Goal: Information Seeking & Learning: Learn about a topic

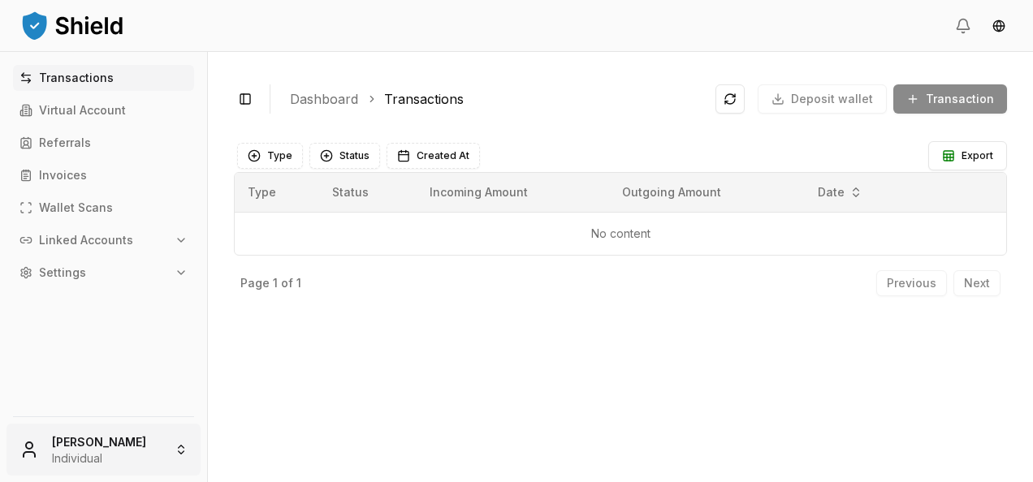
click at [149, 451] on html "Transactions Virtual Account Referrals Invoices Wallet Scans Linked Accounts Se…" at bounding box center [516, 241] width 1033 height 482
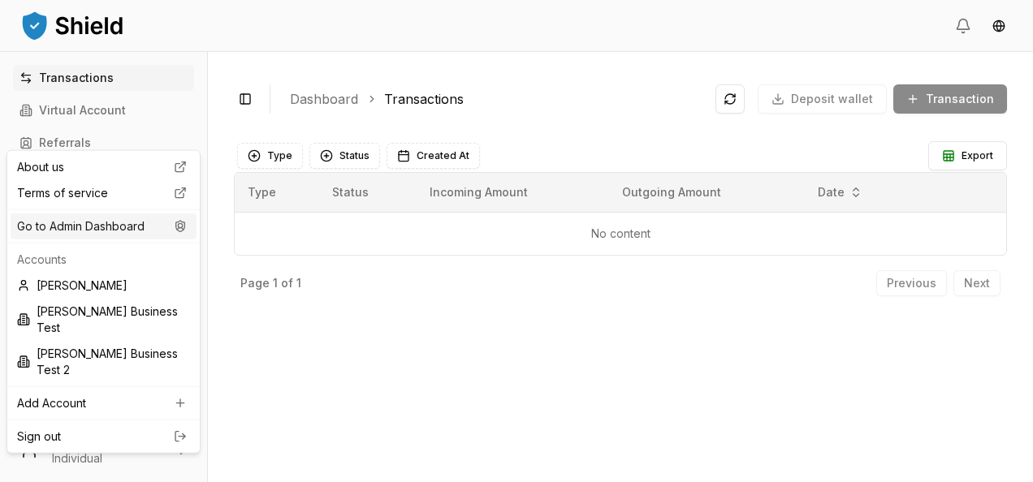
click at [132, 224] on div "Go to Admin Dashboard" at bounding box center [104, 227] width 186 height 26
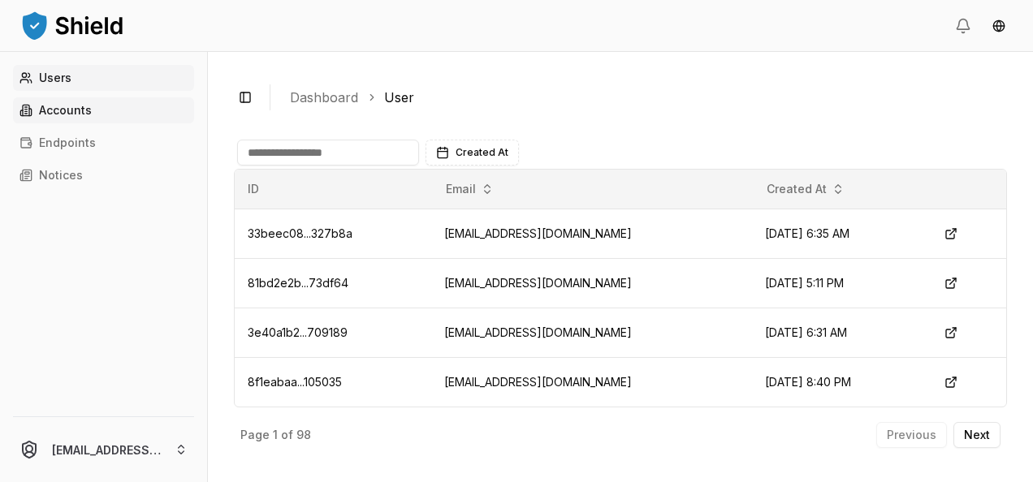
click at [136, 108] on link "Accounts" at bounding box center [103, 110] width 181 height 26
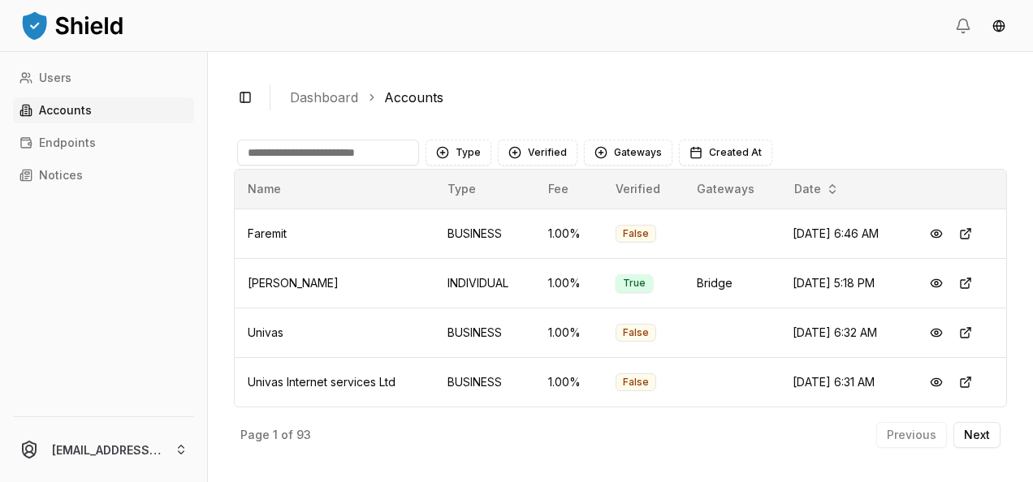
click at [293, 152] on input at bounding box center [328, 153] width 182 height 26
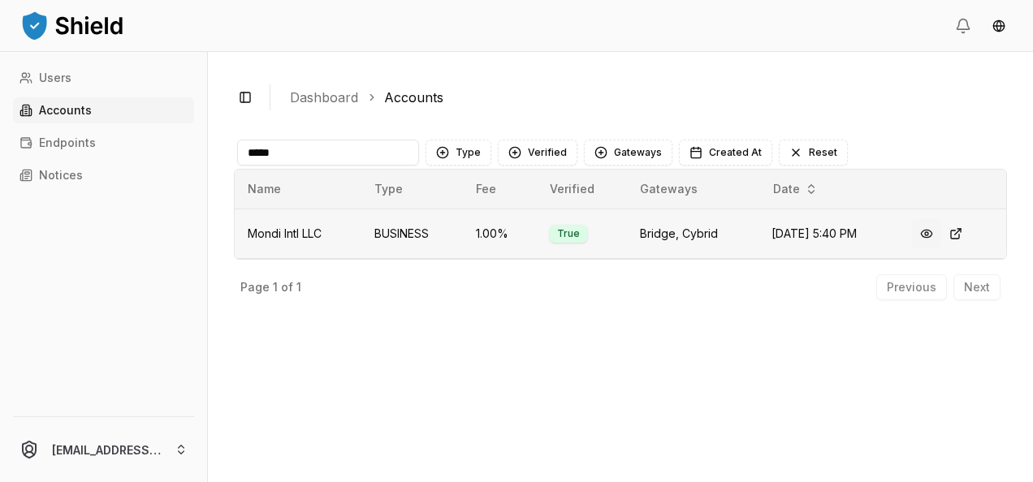
type input "*****"
click at [922, 232] on button at bounding box center [926, 233] width 29 height 29
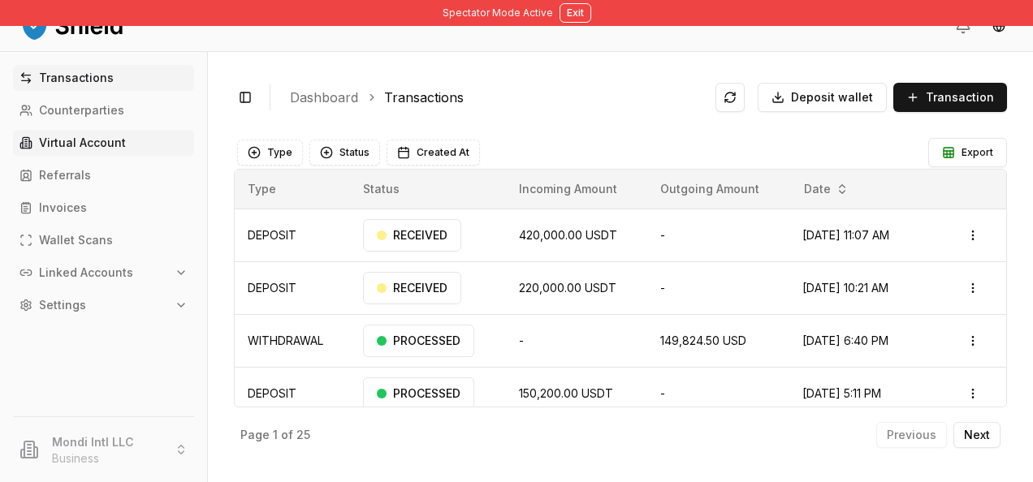
click at [123, 140] on link "Virtual Account" at bounding box center [103, 143] width 181 height 26
click at [60, 144] on p "Virtual Account" at bounding box center [82, 142] width 87 height 11
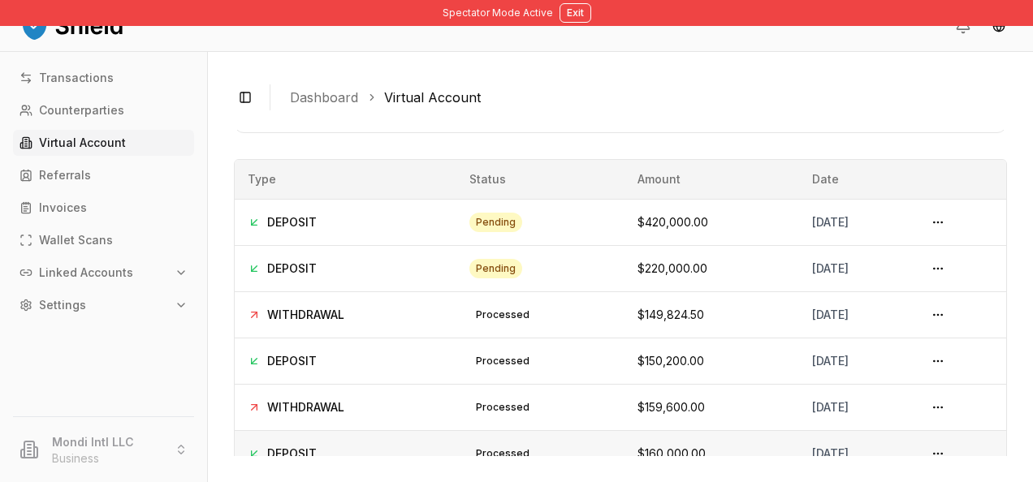
scroll to position [94, 0]
click at [604, 482] on html "Spectator Mode Active Exit Transactions Counterparties Virtual Account Referral…" at bounding box center [516, 241] width 1033 height 482
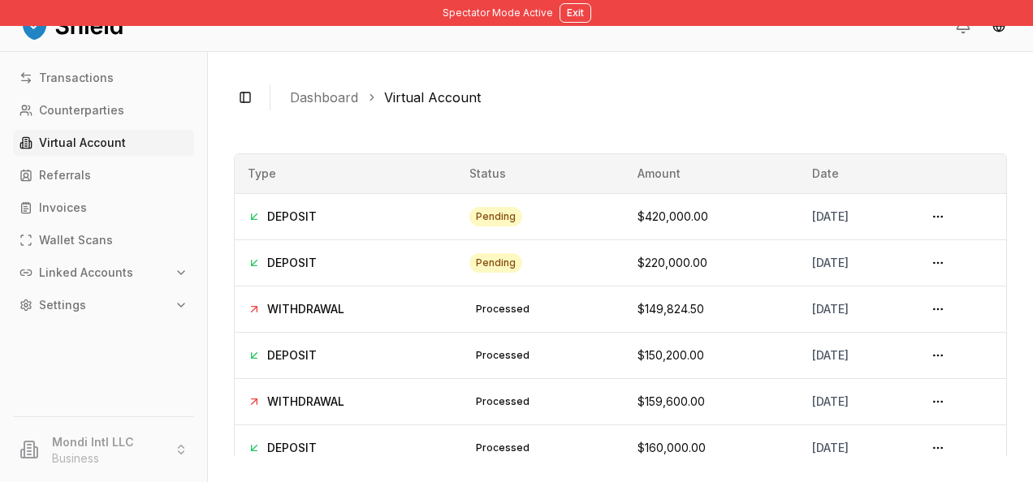
scroll to position [57, 0]
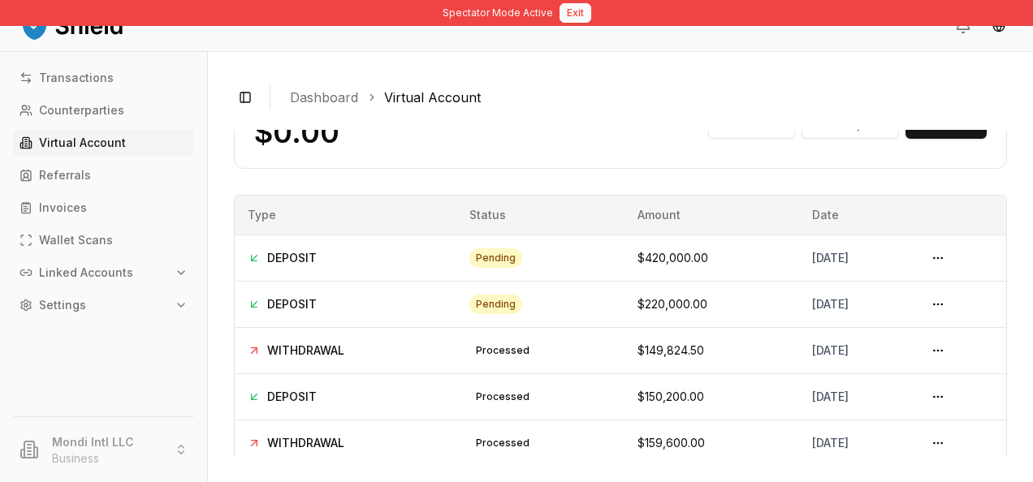
click at [560, 15] on button "Exit" at bounding box center [576, 12] width 32 height 19
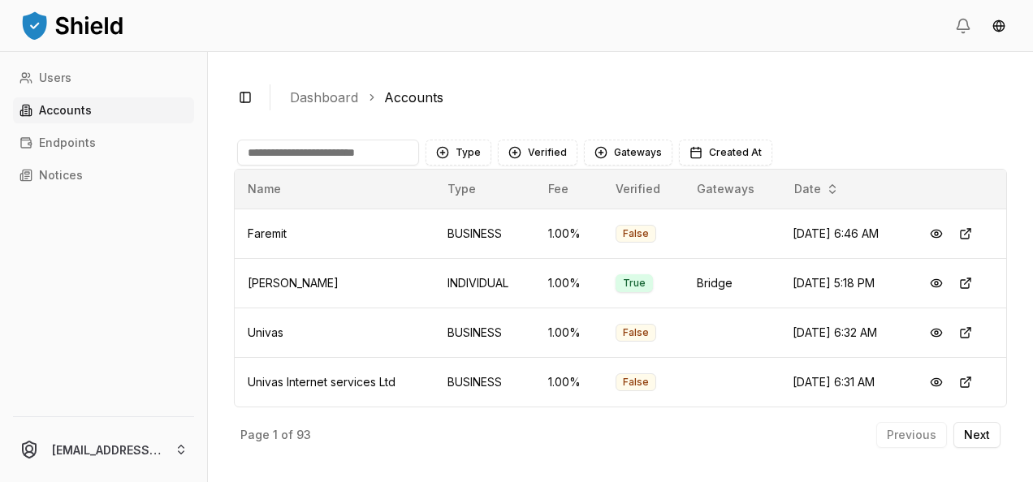
click at [326, 170] on th "Name" at bounding box center [335, 189] width 200 height 39
click at [339, 159] on input at bounding box center [328, 153] width 182 height 26
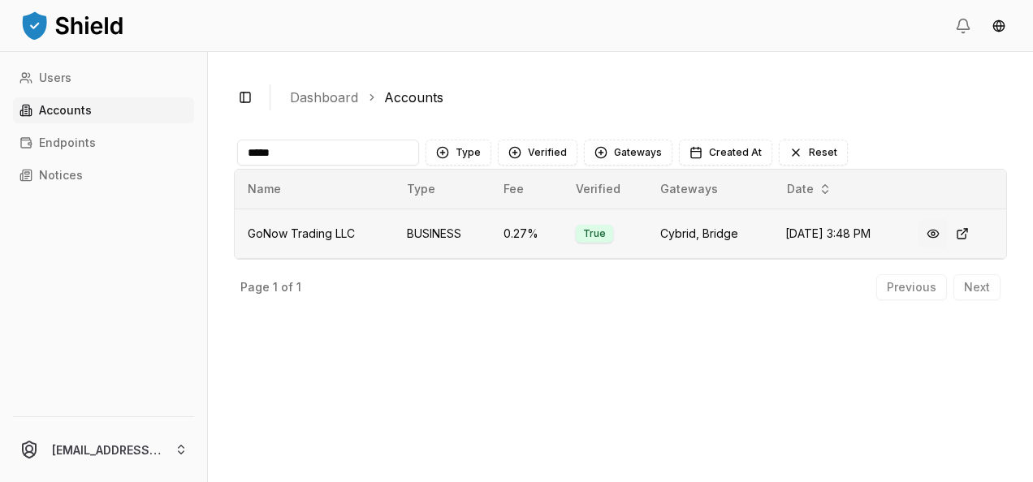
type input "*****"
click at [936, 238] on button at bounding box center [932, 233] width 29 height 29
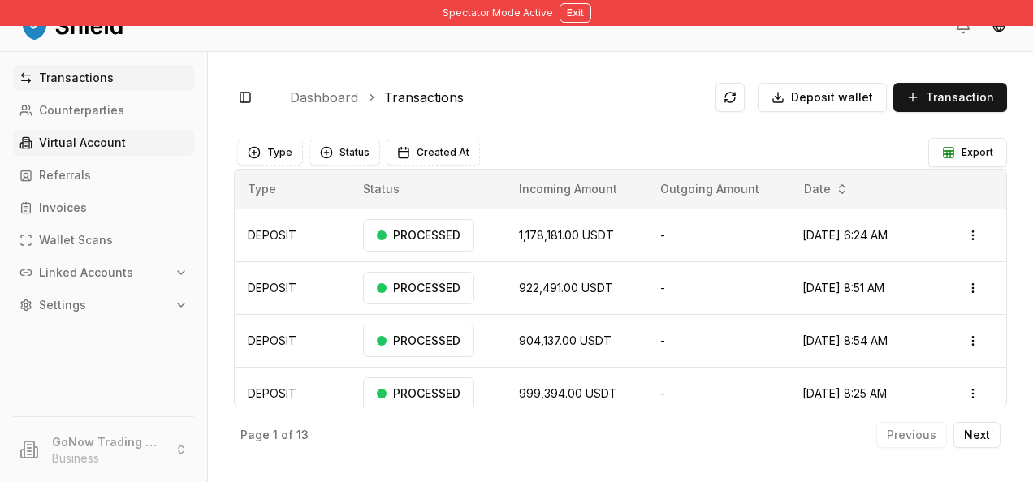
click at [127, 142] on link "Virtual Account" at bounding box center [103, 143] width 181 height 26
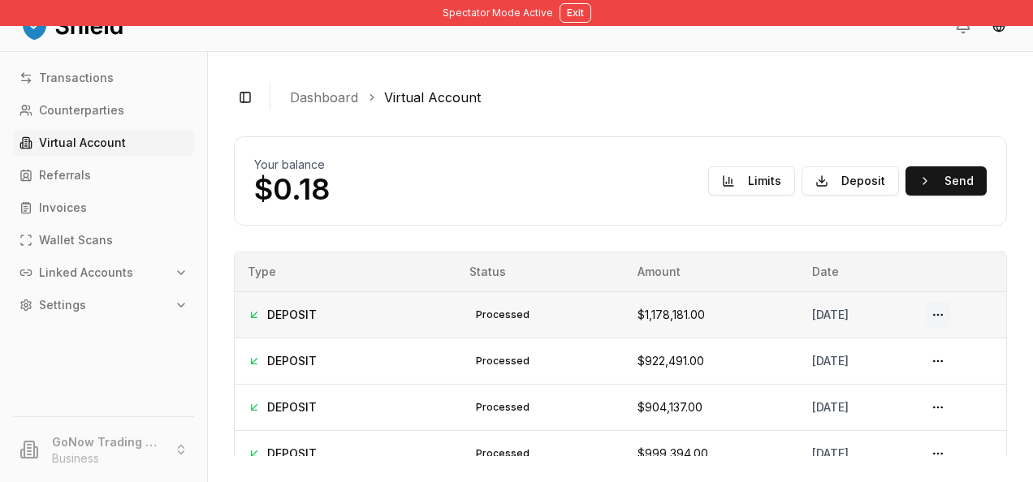
click at [937, 310] on button at bounding box center [938, 315] width 26 height 26
click at [944, 309] on button at bounding box center [938, 315] width 26 height 26
click at [719, 180] on button "Limits" at bounding box center [751, 180] width 87 height 29
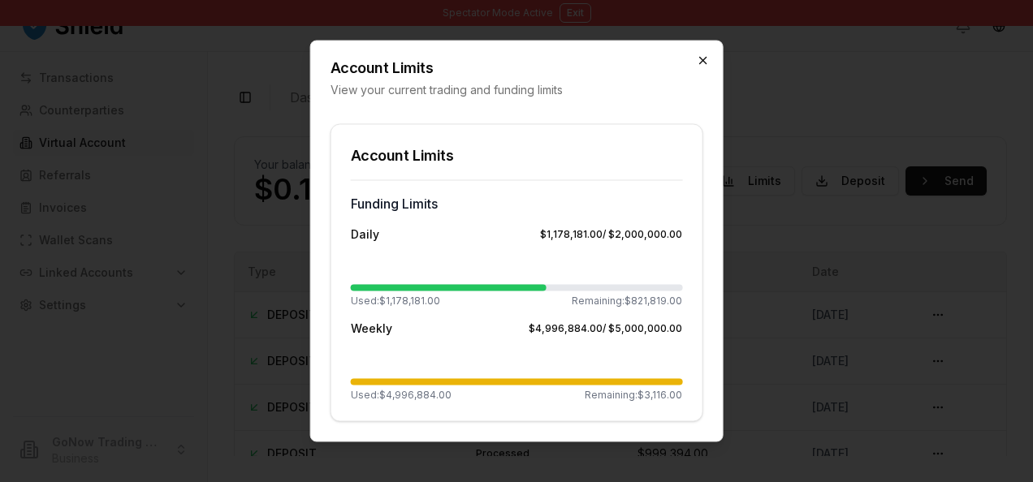
click at [705, 58] on icon "button" at bounding box center [702, 61] width 6 height 6
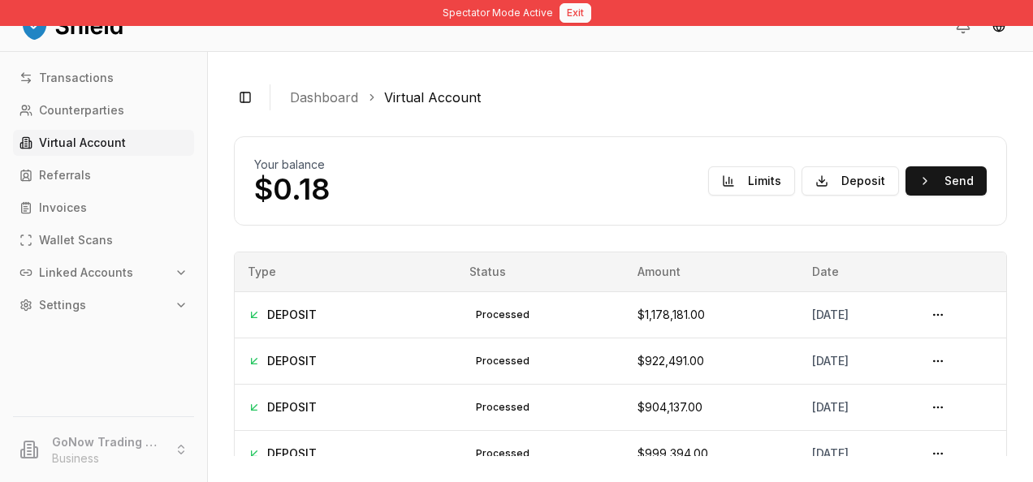
click at [571, 12] on button "Exit" at bounding box center [576, 12] width 32 height 19
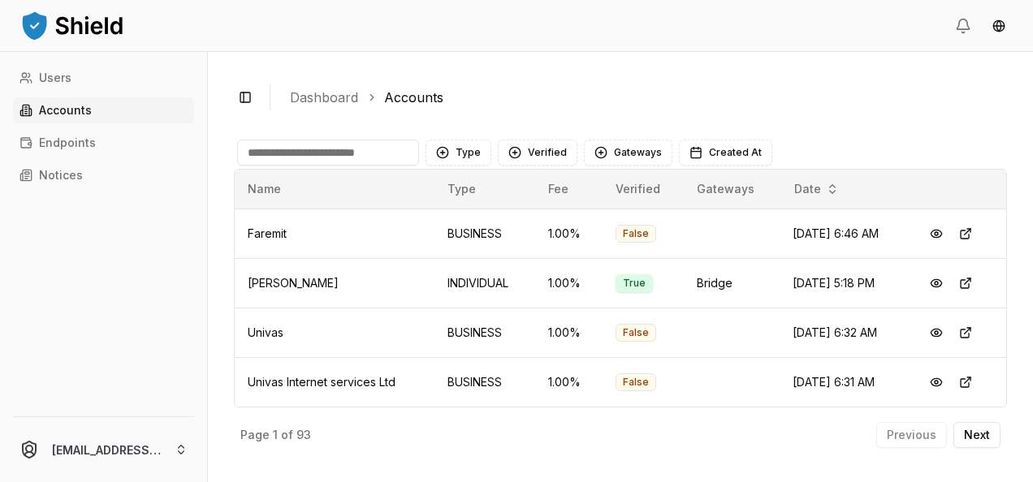
click at [348, 151] on input at bounding box center [328, 153] width 182 height 26
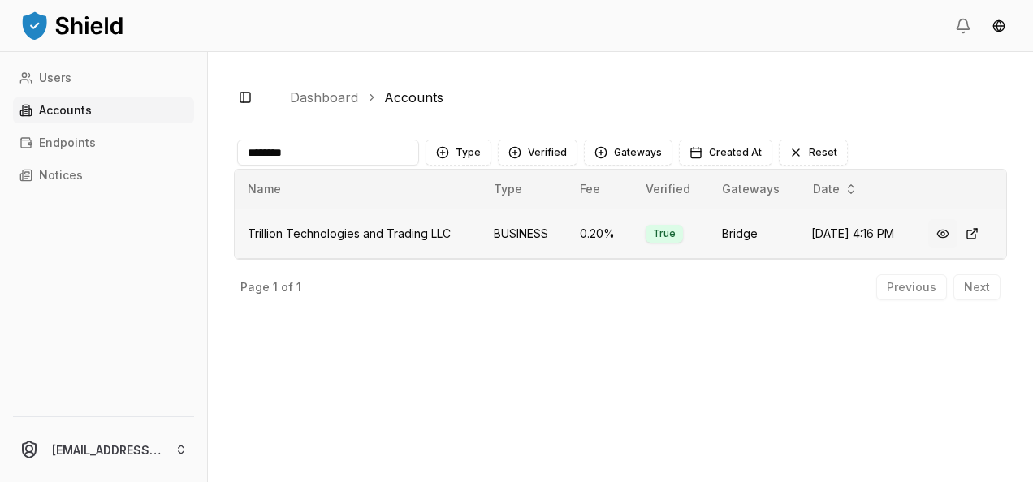
type input "********"
click at [937, 234] on button at bounding box center [942, 233] width 29 height 29
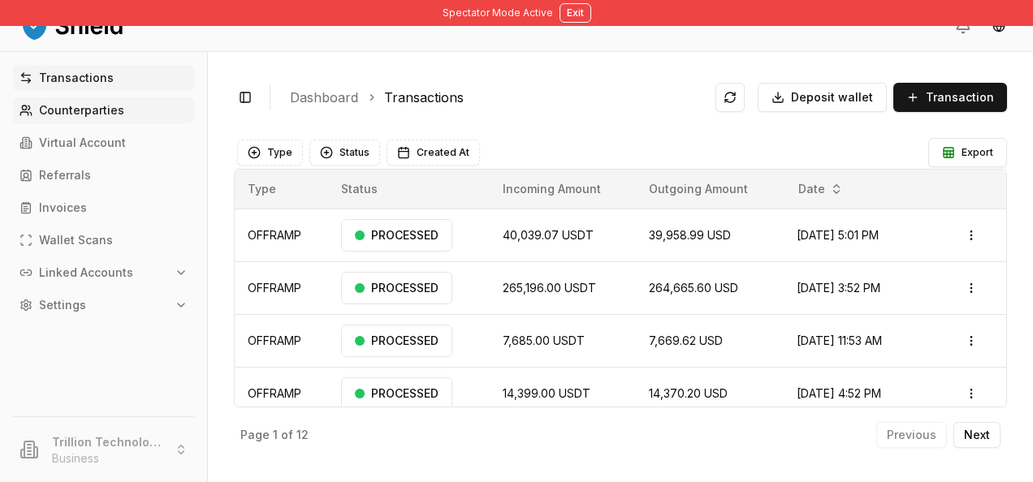
click at [103, 101] on link "Counterparties" at bounding box center [103, 110] width 181 height 26
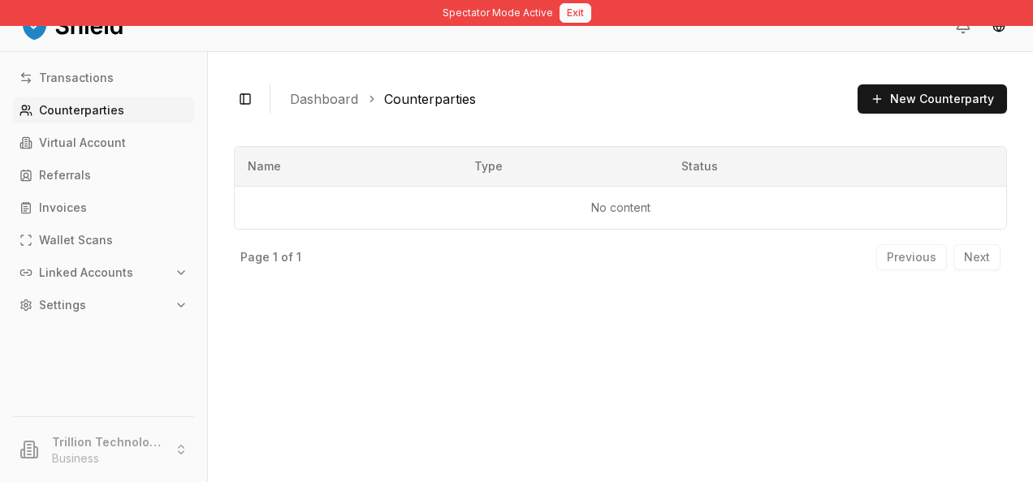
click at [573, 22] on button "Exit" at bounding box center [576, 12] width 32 height 19
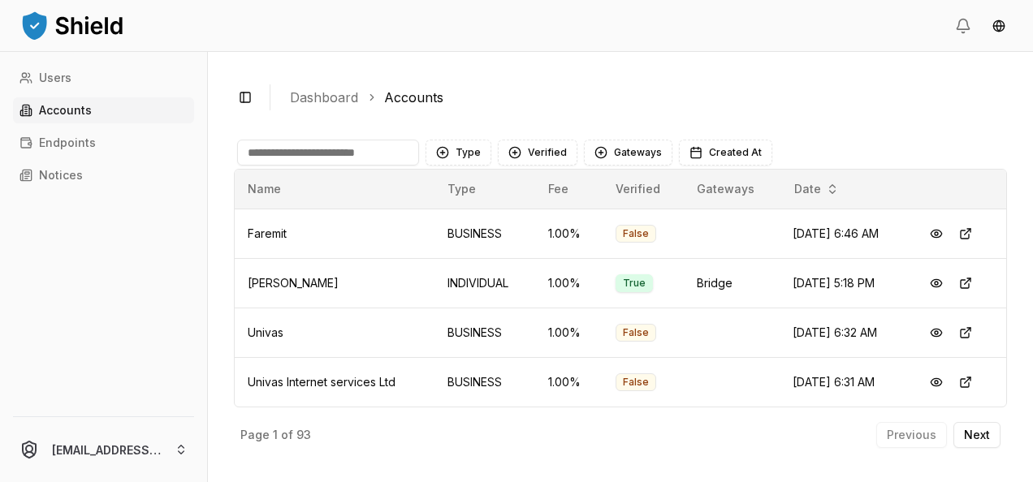
click at [333, 153] on input at bounding box center [328, 153] width 182 height 26
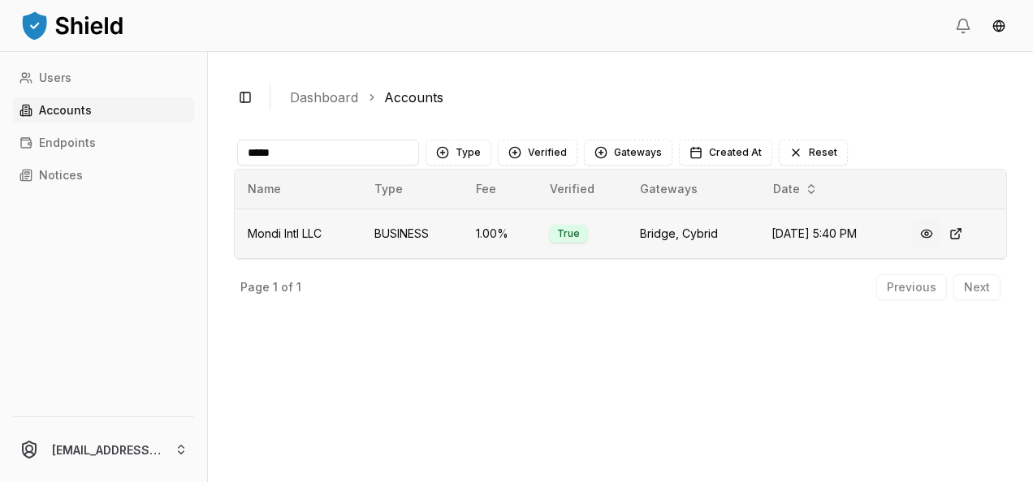
type input "*****"
click at [938, 231] on button at bounding box center [926, 233] width 29 height 29
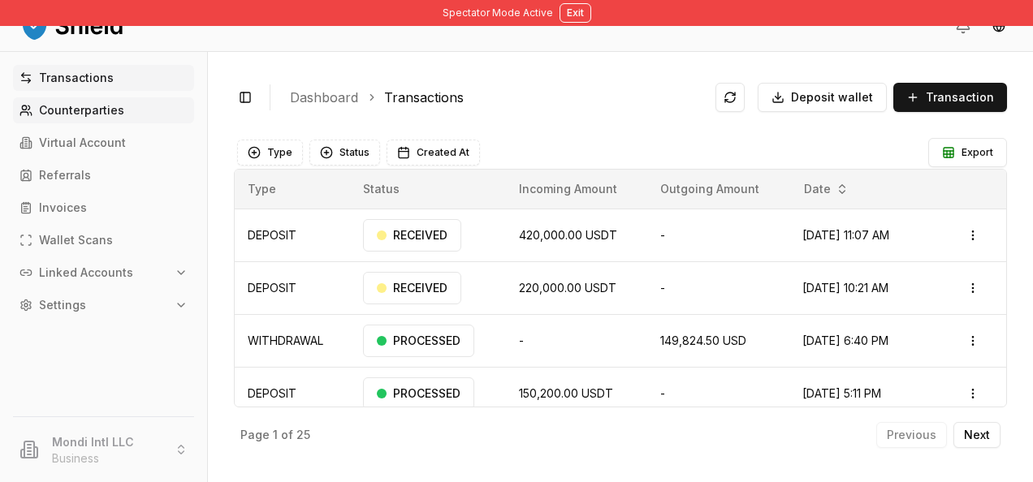
click at [108, 114] on p "Counterparties" at bounding box center [81, 110] width 85 height 11
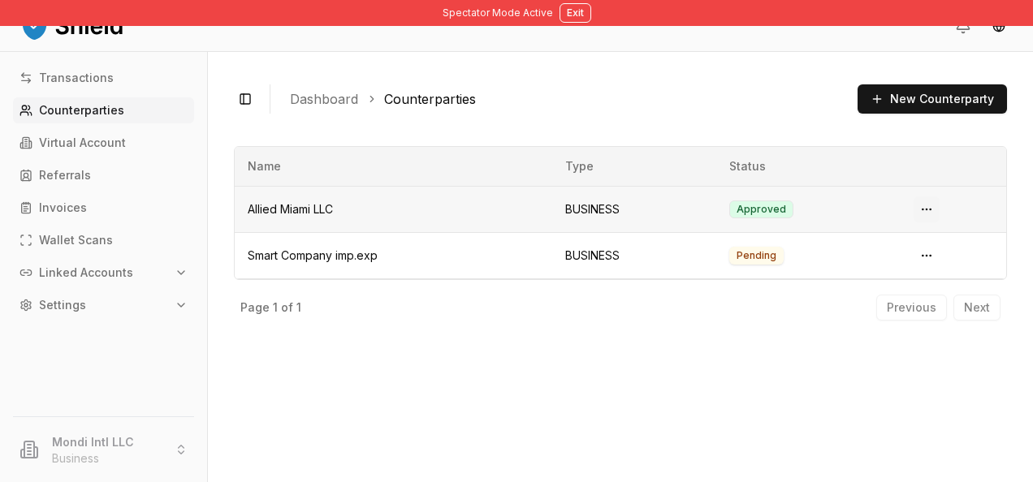
click at [931, 207] on html "Spectator Mode Active Exit Transactions Counterparties Virtual Account Referral…" at bounding box center [516, 241] width 1033 height 482
click at [895, 270] on span "View Details" at bounding box center [896, 274] width 66 height 16
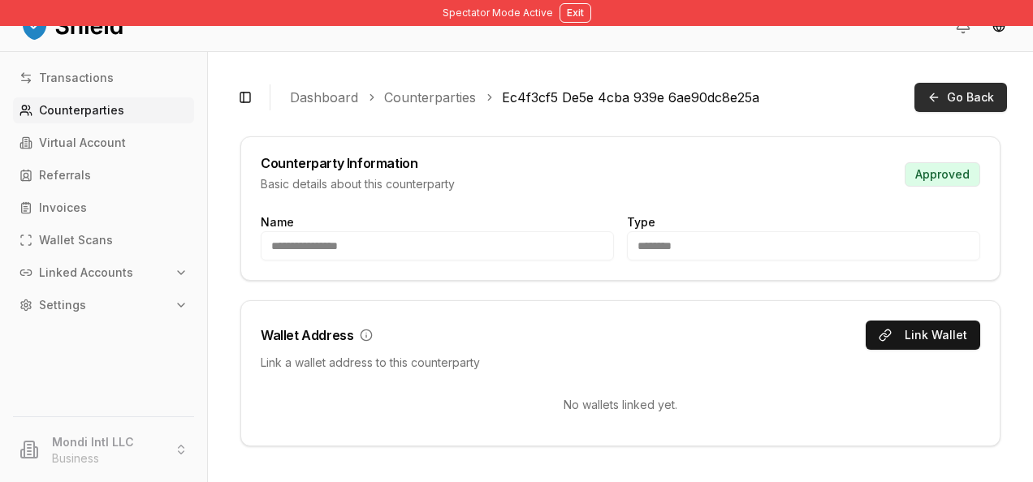
click at [971, 102] on span "Go Back" at bounding box center [970, 97] width 47 height 16
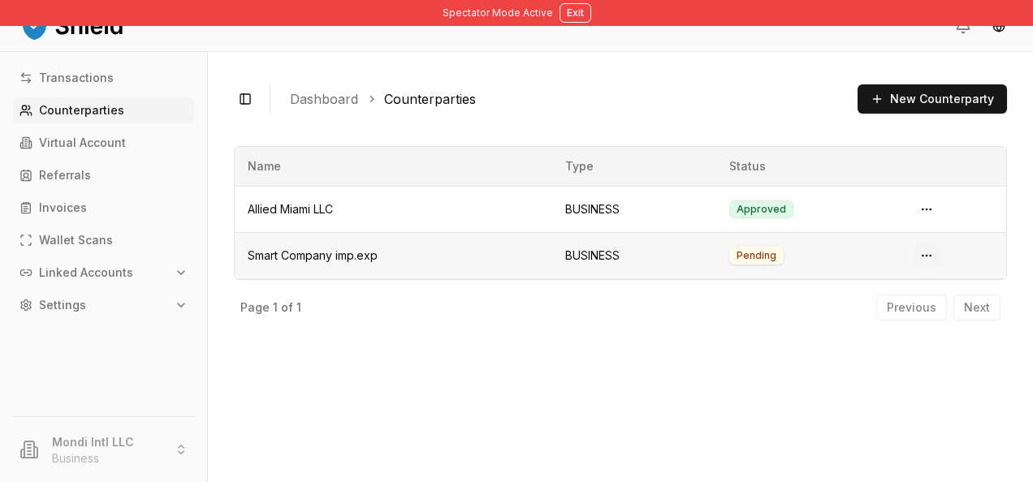
click at [926, 256] on html "Spectator Mode Active Exit Transactions Counterparties Virtual Account Referral…" at bounding box center [516, 241] width 1033 height 482
click at [901, 313] on span "View Details" at bounding box center [896, 321] width 66 height 16
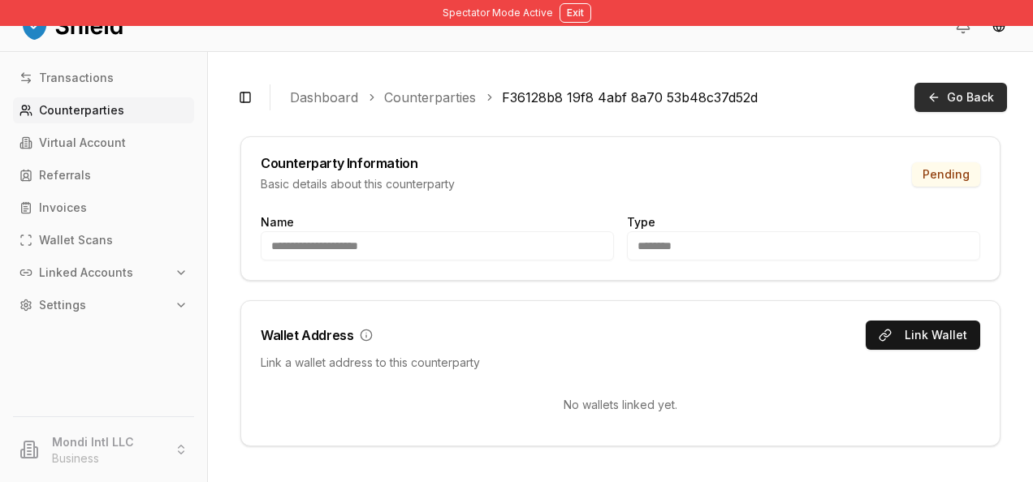
click at [986, 84] on button "Go Back" at bounding box center [960, 97] width 93 height 29
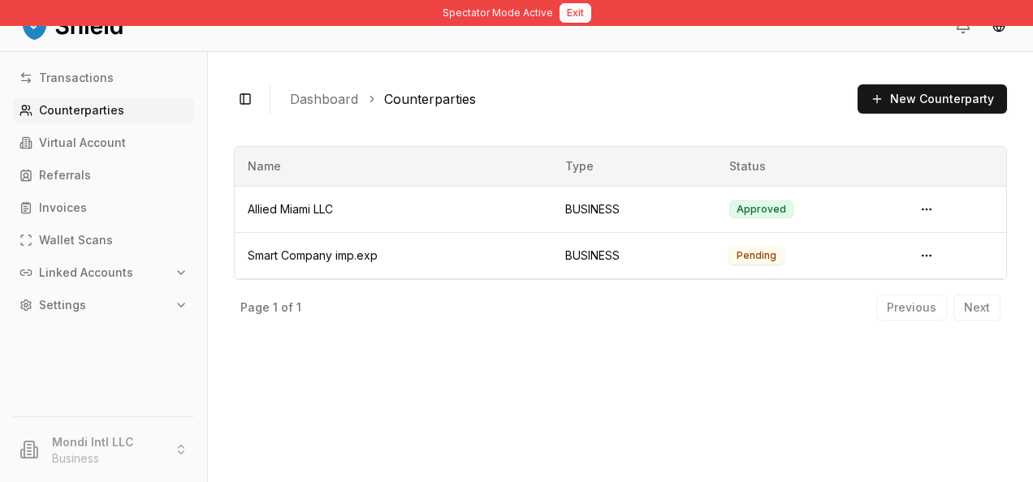
click at [568, 16] on button "Exit" at bounding box center [576, 12] width 32 height 19
